Goal: Browse casually

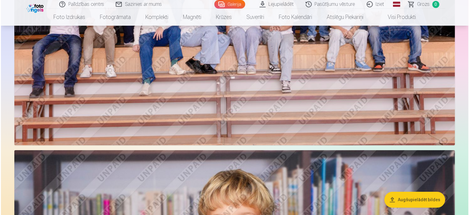
scroll to position [2014, 0]
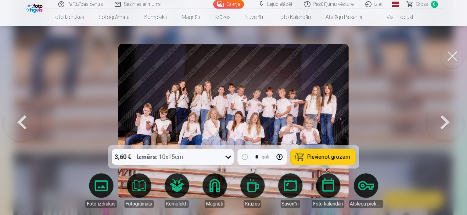
click at [309, 69] on img at bounding box center [233, 121] width 230 height 154
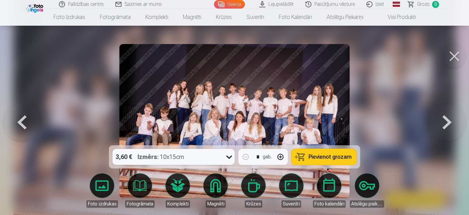
click at [455, 53] on button at bounding box center [454, 56] width 24 height 24
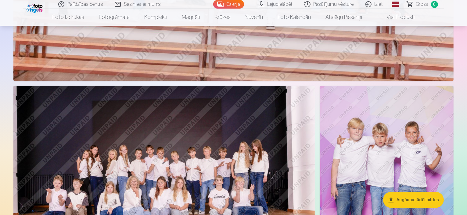
scroll to position [970, 0]
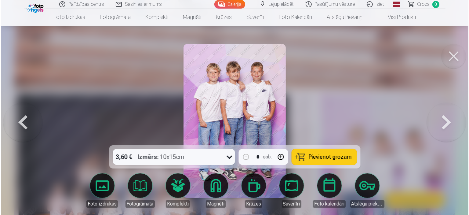
scroll to position [973, 0]
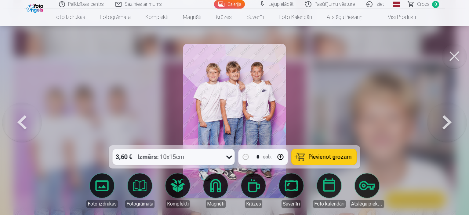
click at [457, 54] on button at bounding box center [454, 56] width 24 height 24
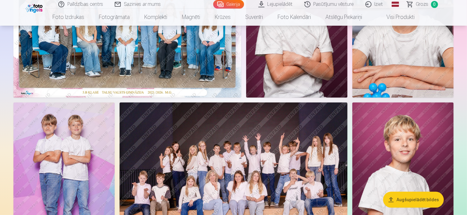
scroll to position [122, 0]
